Goal: Check status: Check status

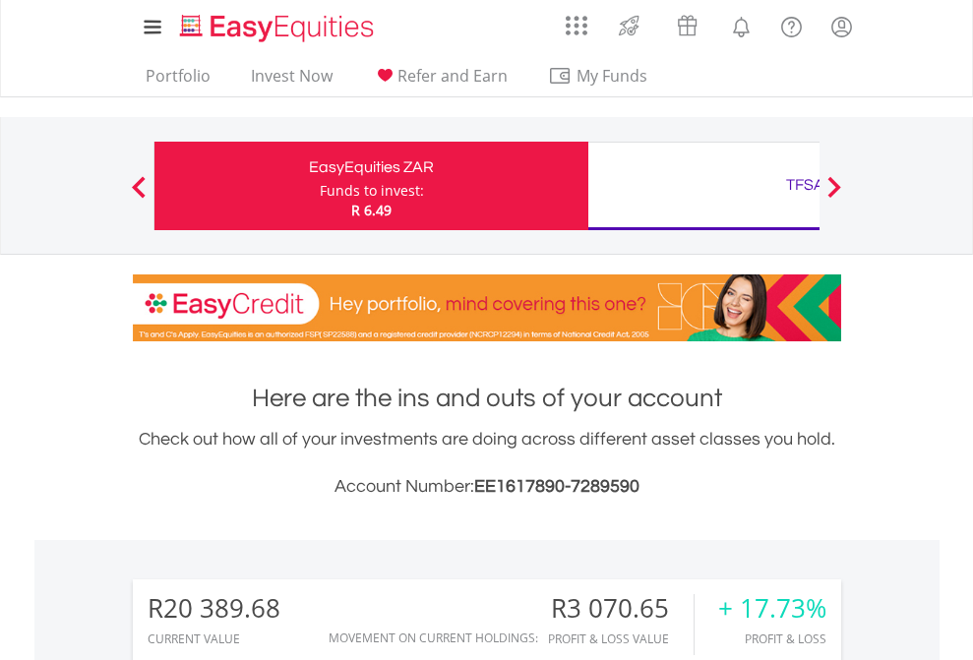
click at [320, 186] on div "Funds to invest:" at bounding box center [372, 191] width 104 height 20
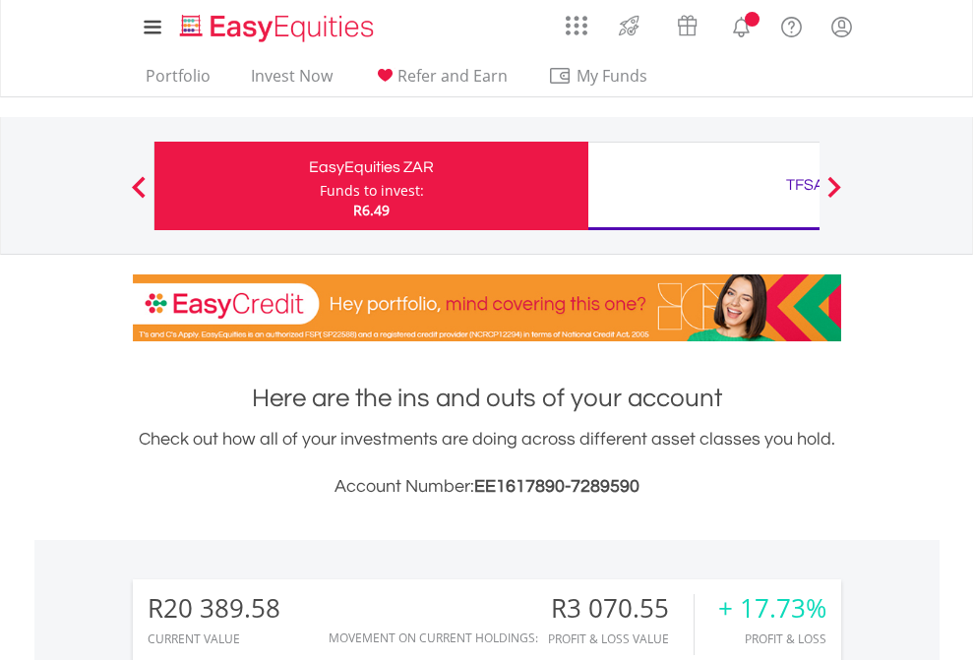
scroll to position [189, 309]
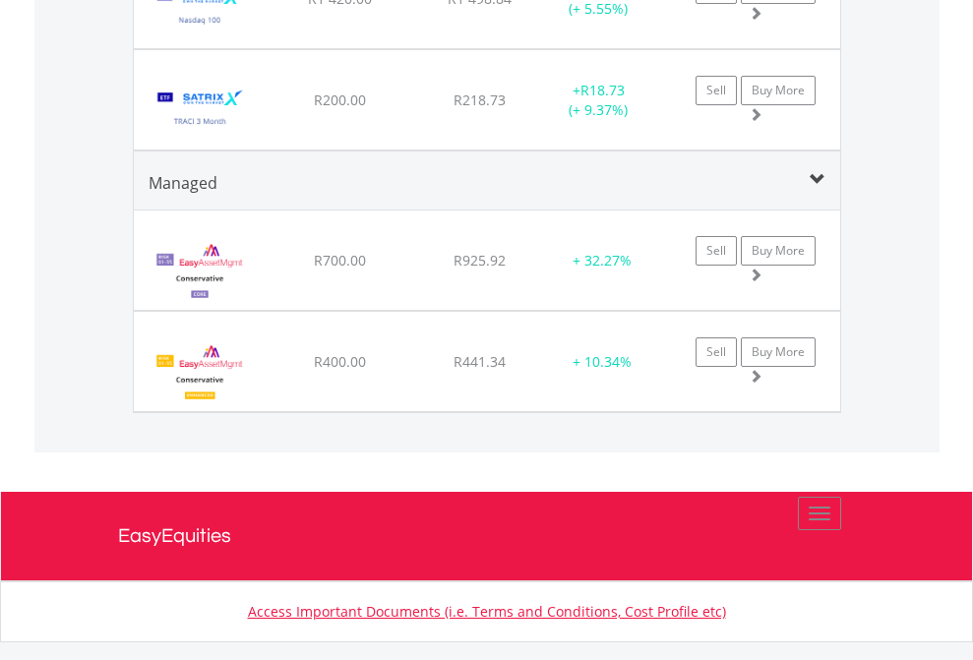
scroll to position [142, 0]
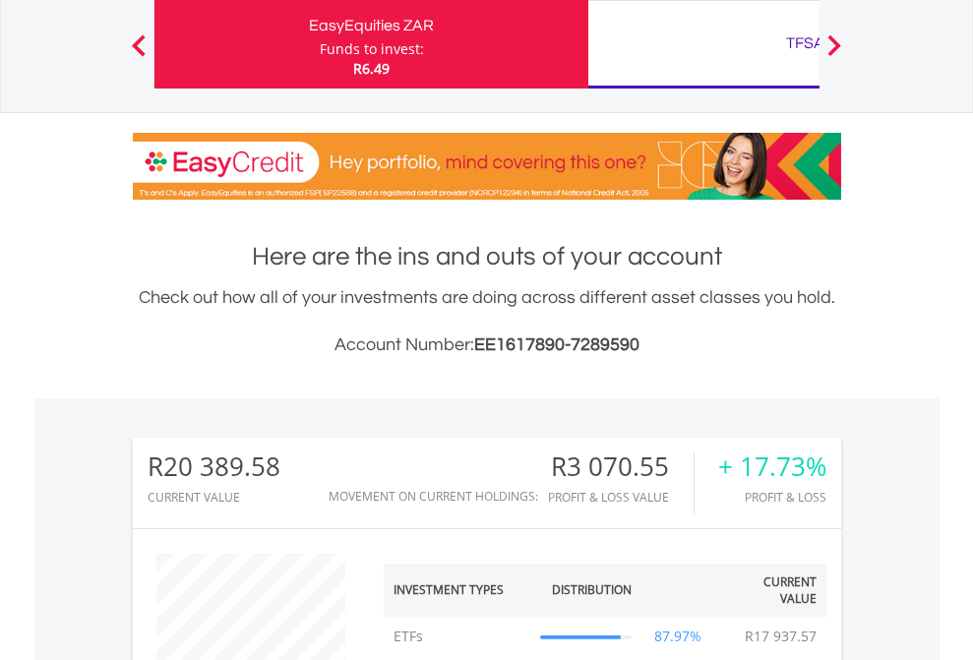
click at [703, 44] on div "TFSA" at bounding box center [805, 44] width 410 height 28
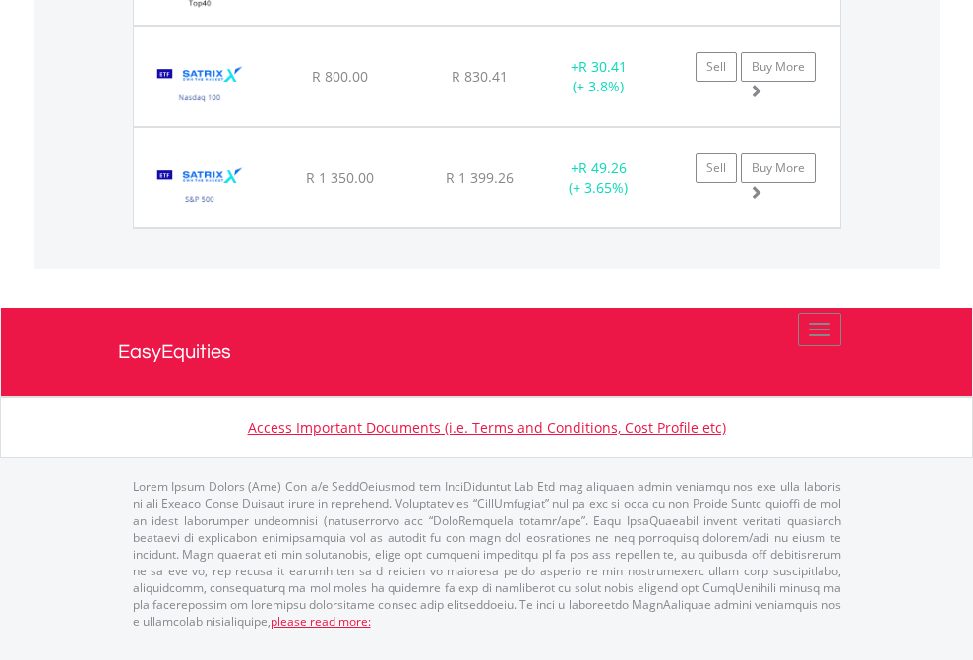
scroll to position [189, 309]
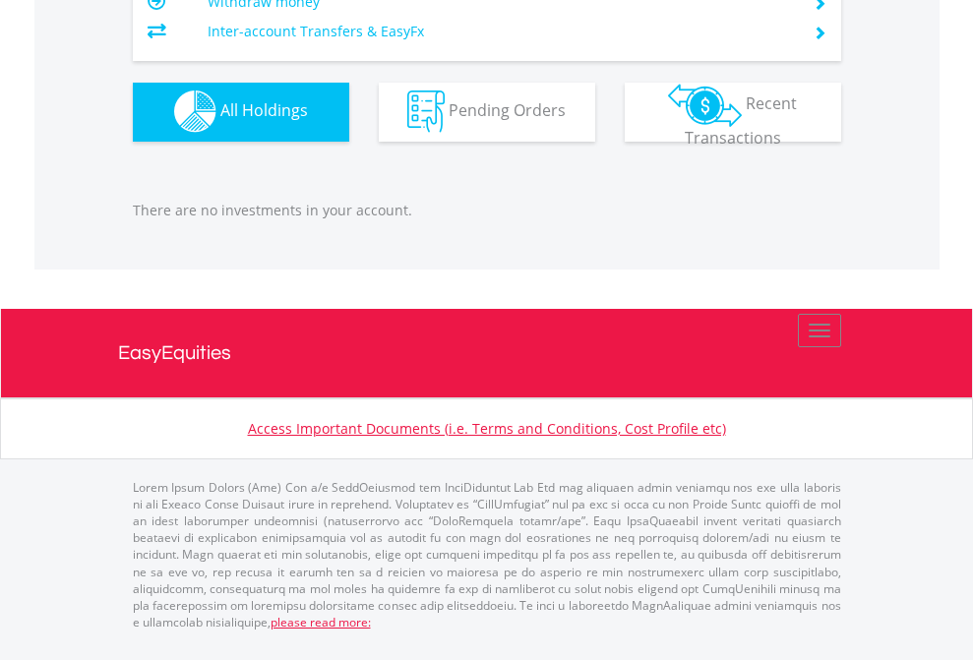
scroll to position [189, 309]
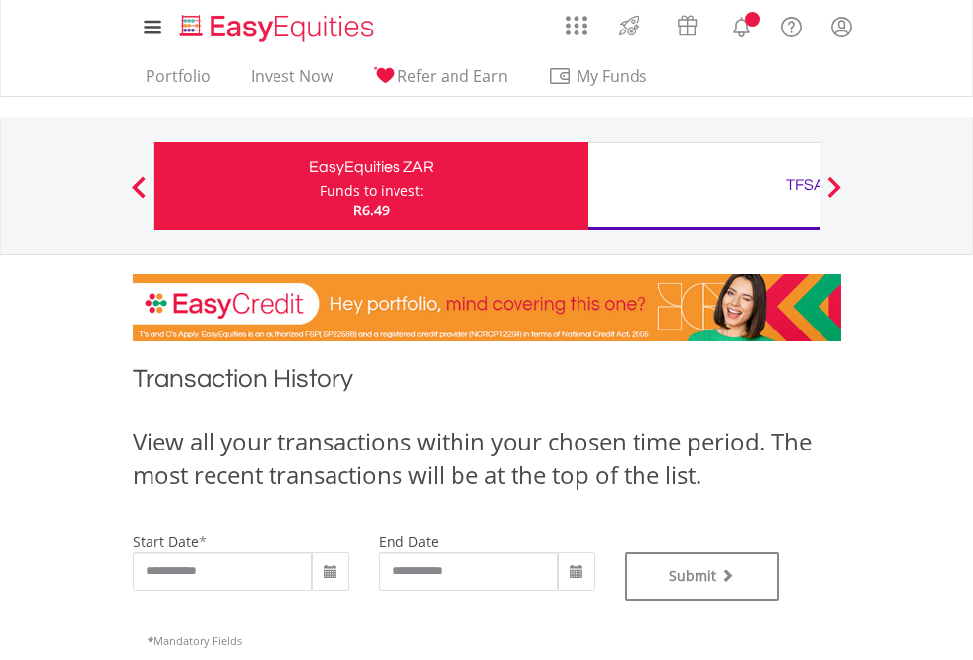
type input "**********"
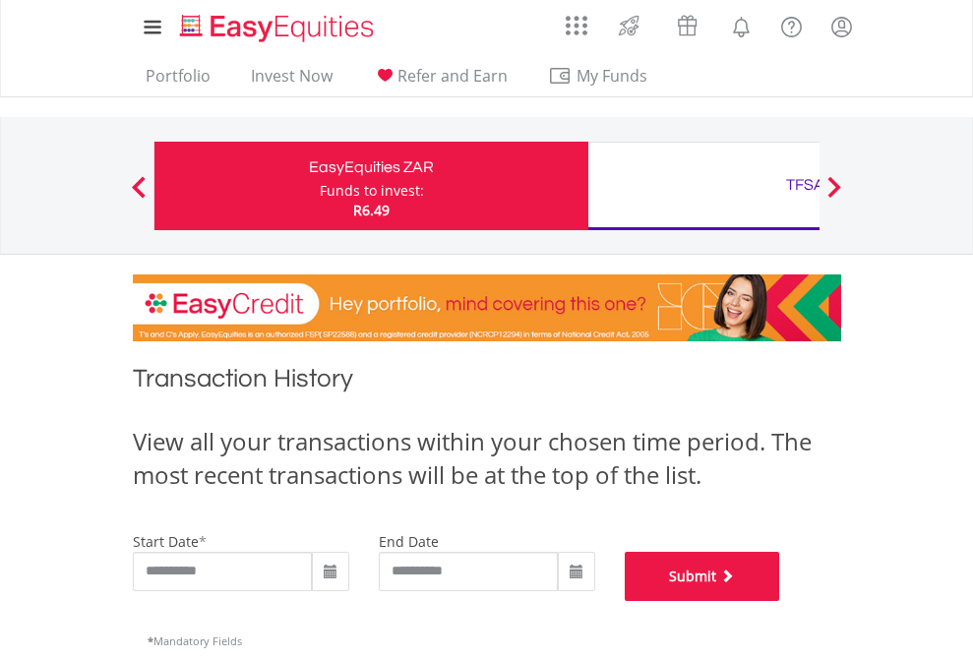
click at [780, 601] on button "Submit" at bounding box center [702, 576] width 155 height 49
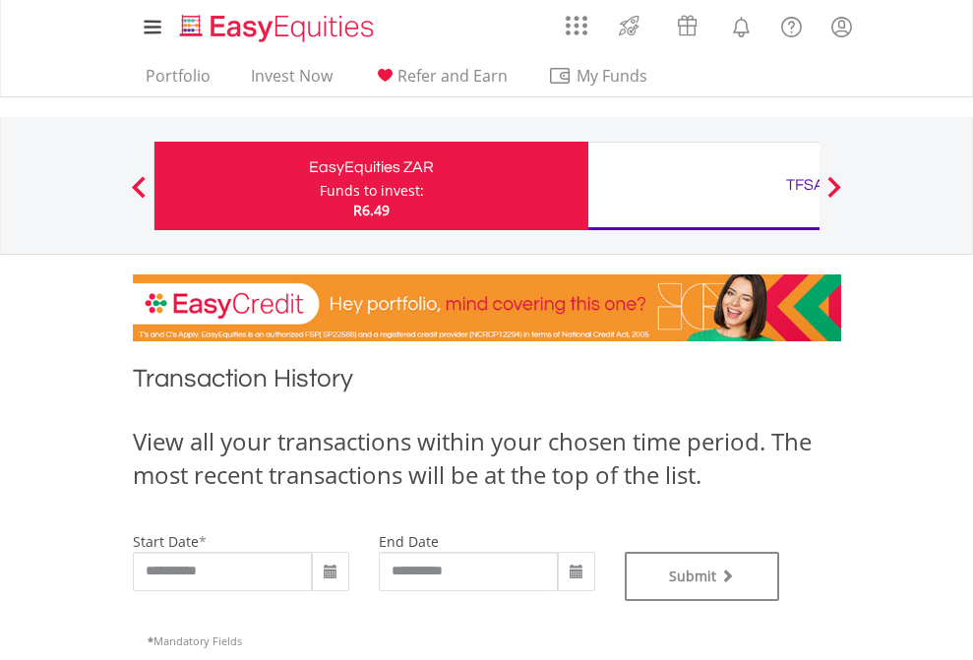
click at [703, 186] on div "TFSA" at bounding box center [805, 185] width 410 height 28
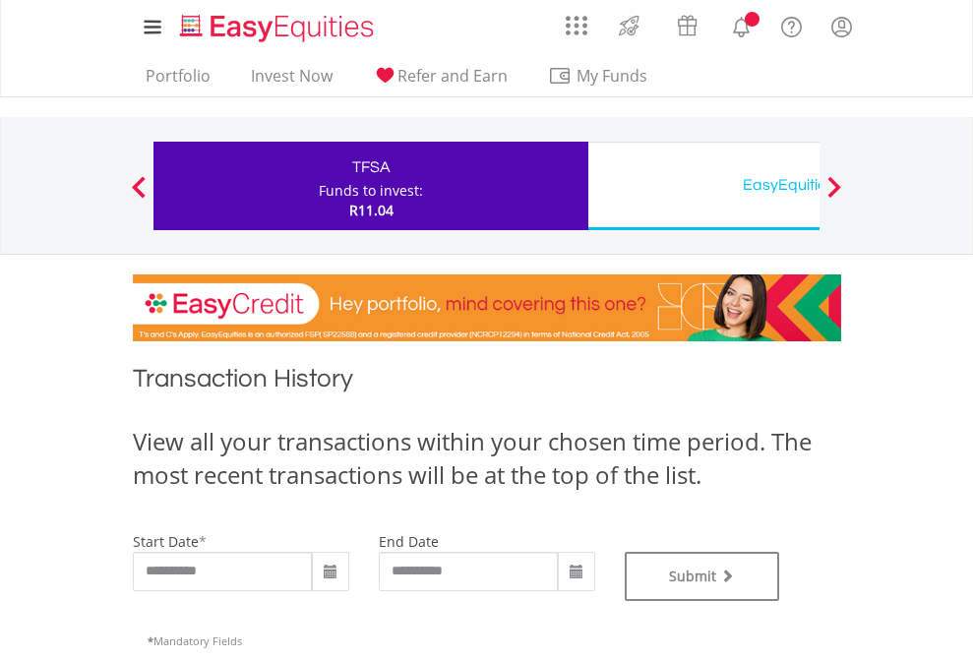
type input "**********"
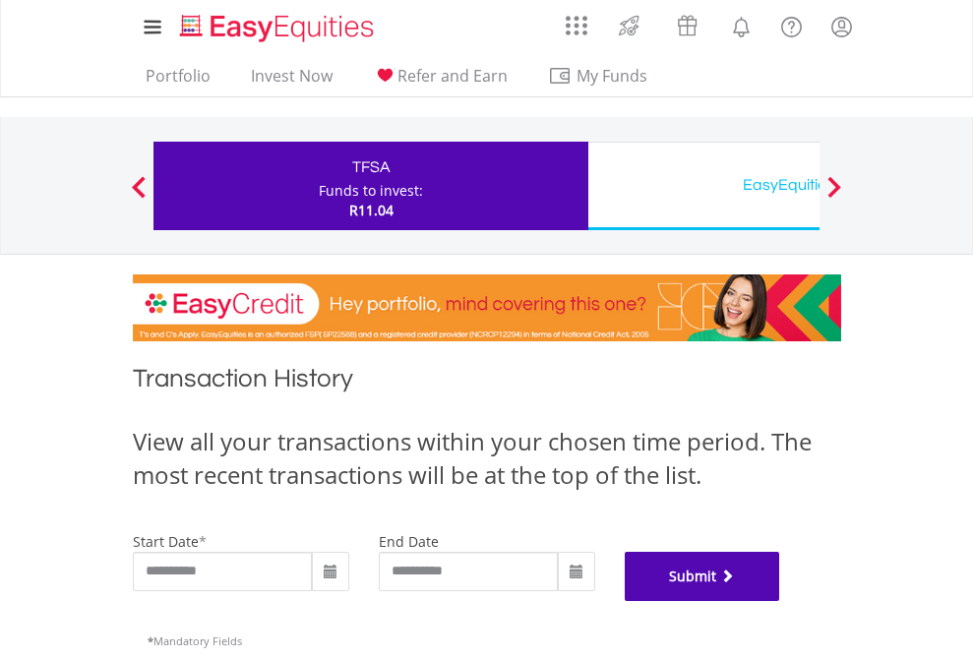
click at [780, 601] on button "Submit" at bounding box center [702, 576] width 155 height 49
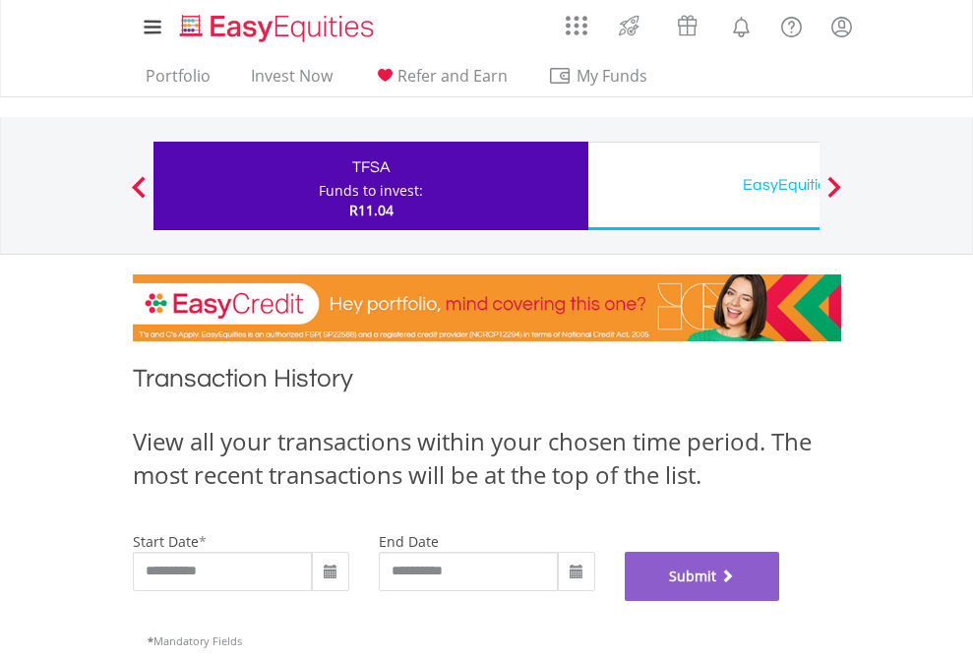
scroll to position [798, 0]
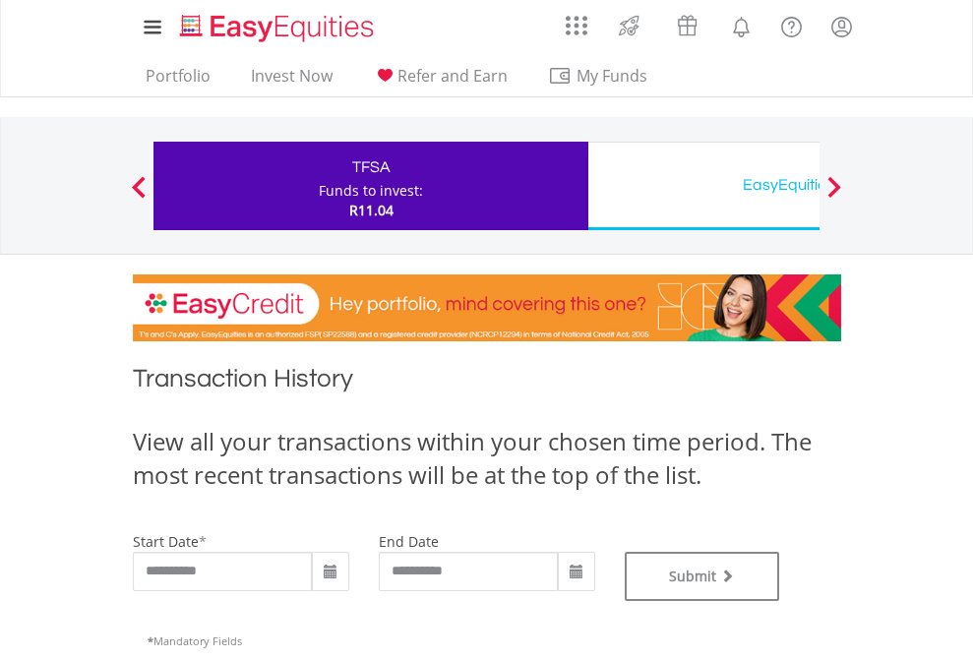
click at [703, 186] on div "EasyEquities USD" at bounding box center [805, 185] width 410 height 28
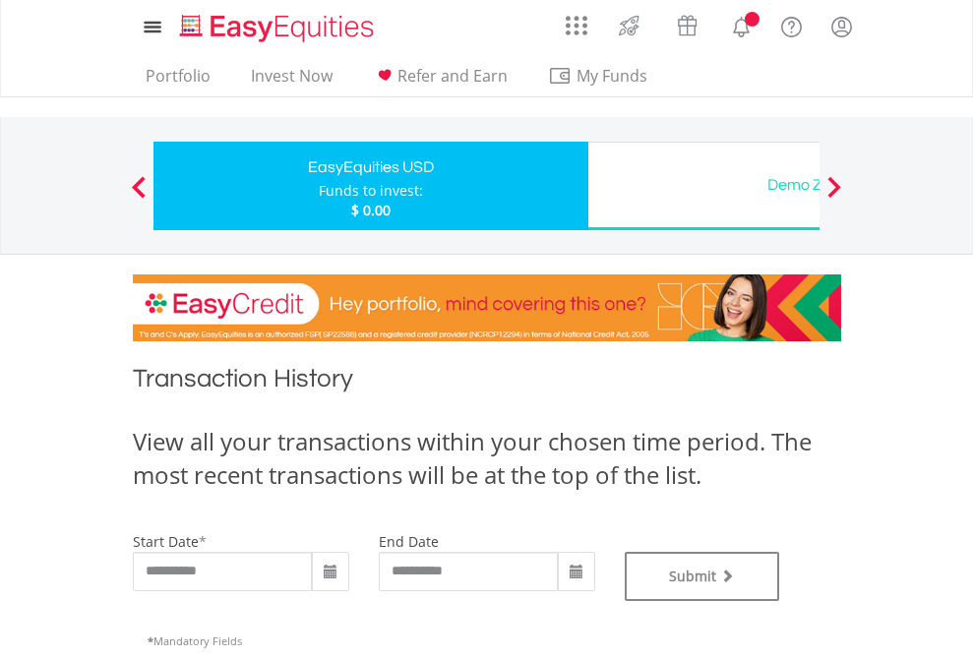
type input "**********"
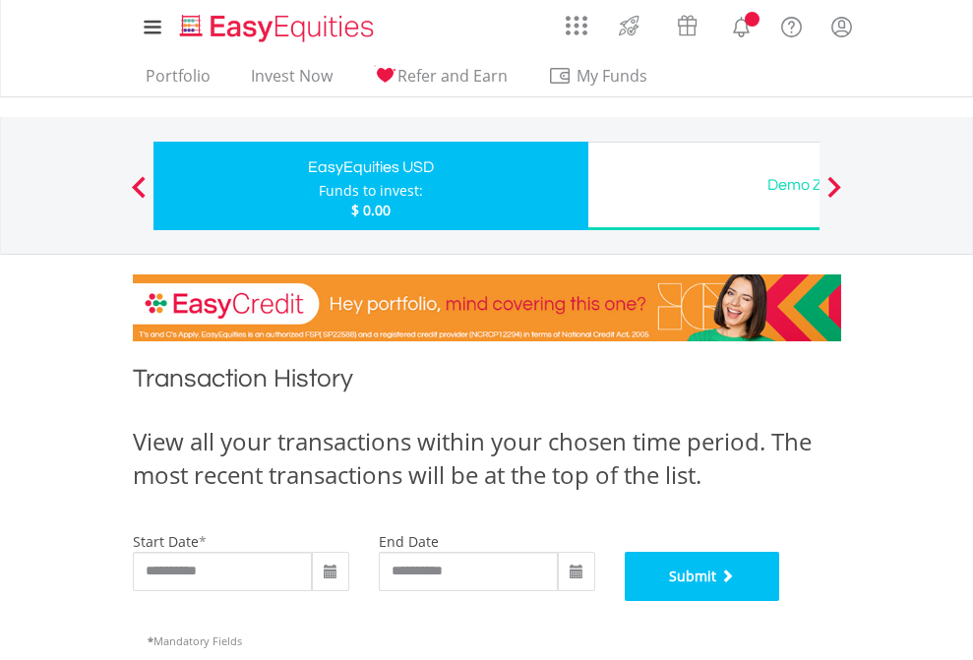
click at [780, 601] on button "Submit" at bounding box center [702, 576] width 155 height 49
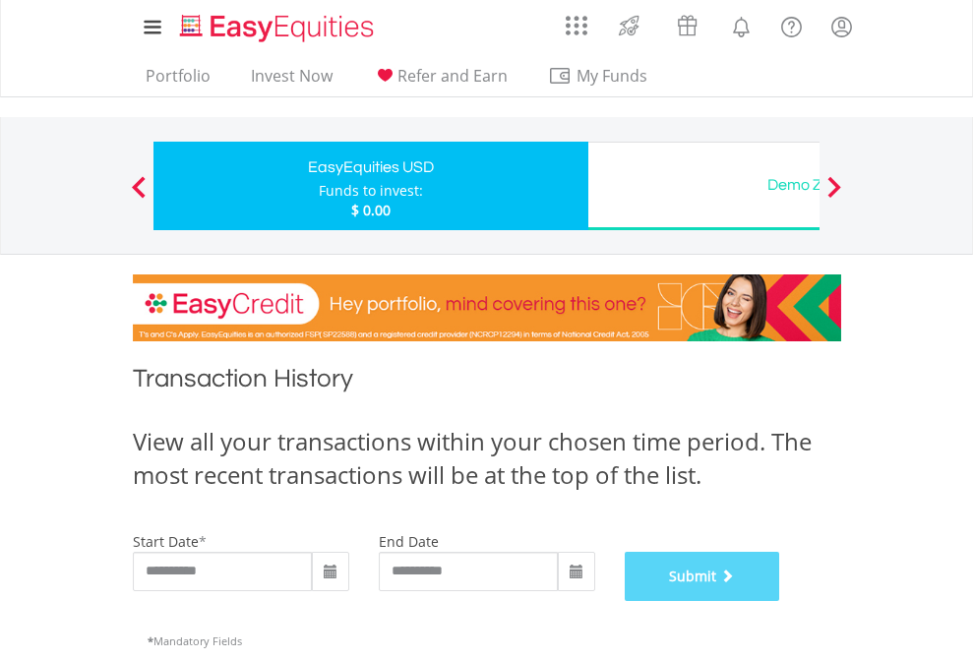
scroll to position [798, 0]
